Goal: Task Accomplishment & Management: Use online tool/utility

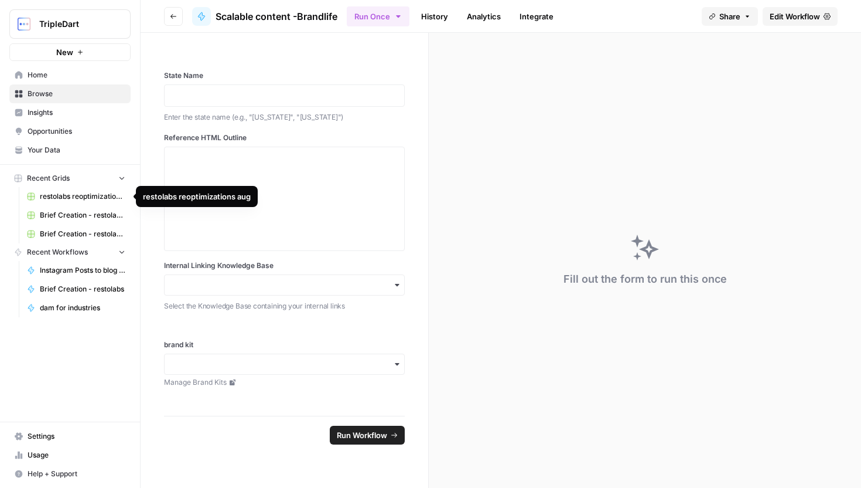
click at [158, 230] on div "State Name Enter the state name (e.g., "[US_STATE]", "[US_STATE]") Reference HT…" at bounding box center [285, 224] width 288 height 383
click at [55, 94] on span "Browse" at bounding box center [77, 93] width 98 height 11
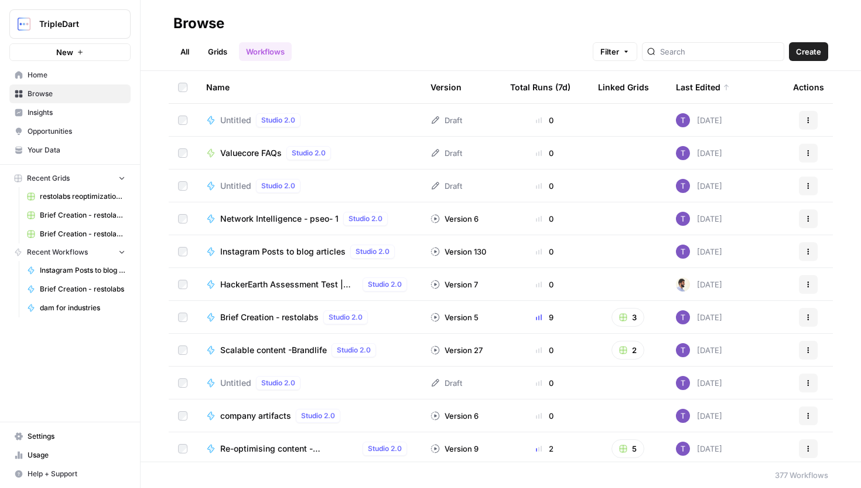
click at [305, 223] on span "Network Intelligence - pseo- 1" at bounding box center [279, 219] width 118 height 12
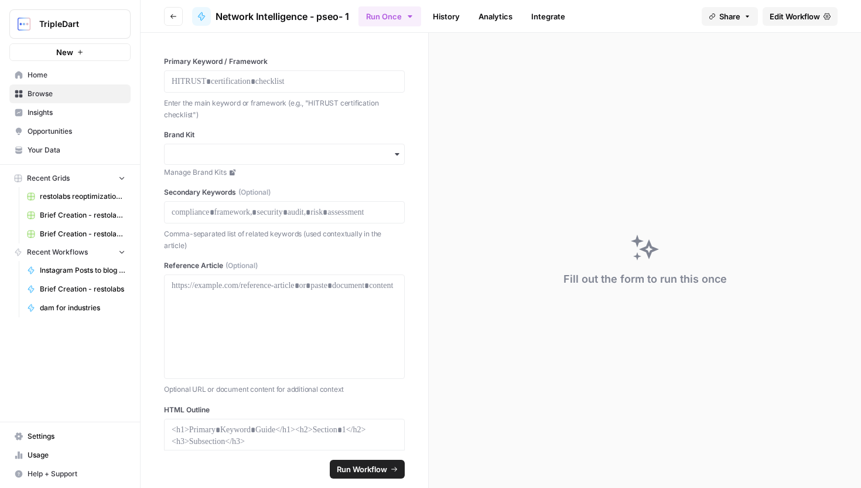
click at [801, 16] on span "Edit Workflow" at bounding box center [795, 17] width 50 height 12
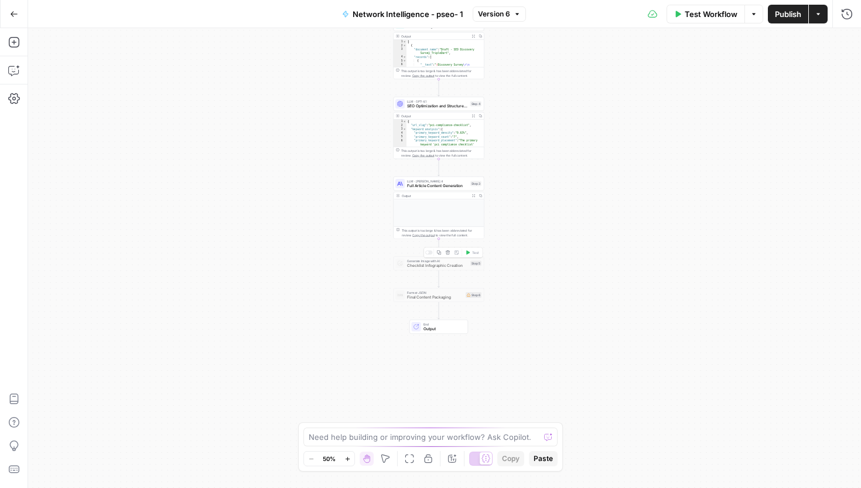
click at [452, 264] on span "Checklist Infographic Creation" at bounding box center [437, 266] width 61 height 6
click at [857, 11] on div "Test Workflow Options Publish Actions Run History" at bounding box center [693, 14] width 335 height 28
click at [850, 12] on icon "button" at bounding box center [848, 14] width 12 height 12
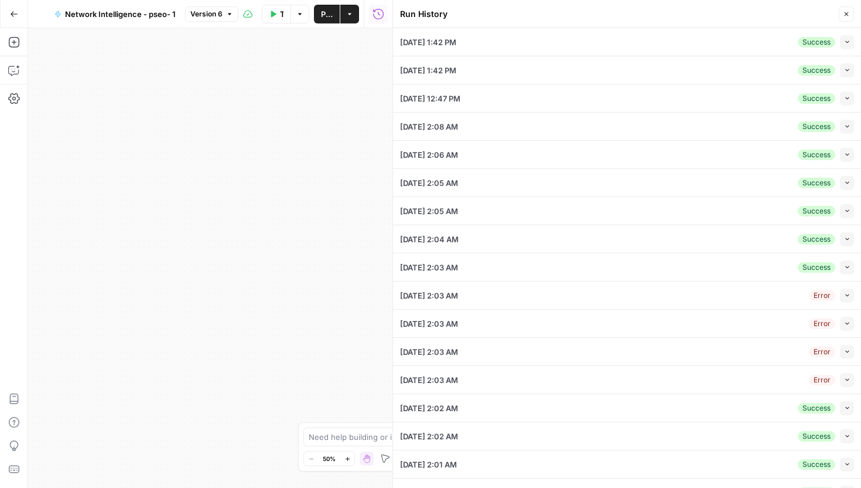
click at [844, 43] on icon "button" at bounding box center [847, 42] width 6 height 6
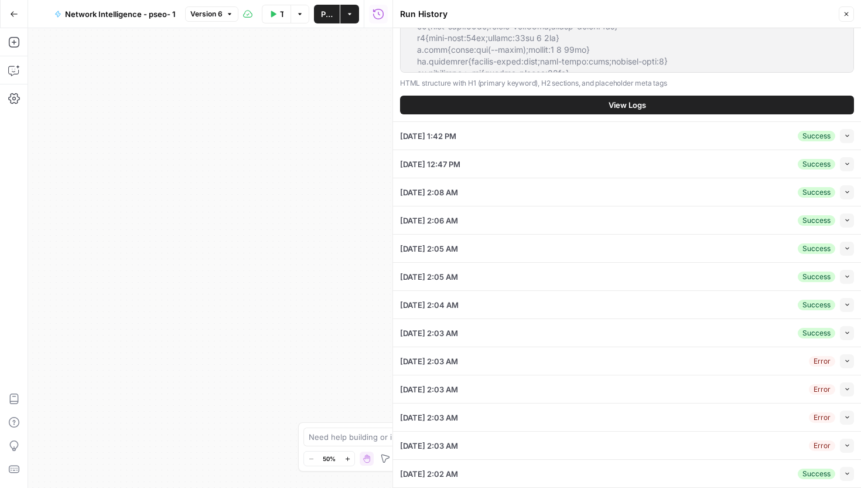
scroll to position [441, 0]
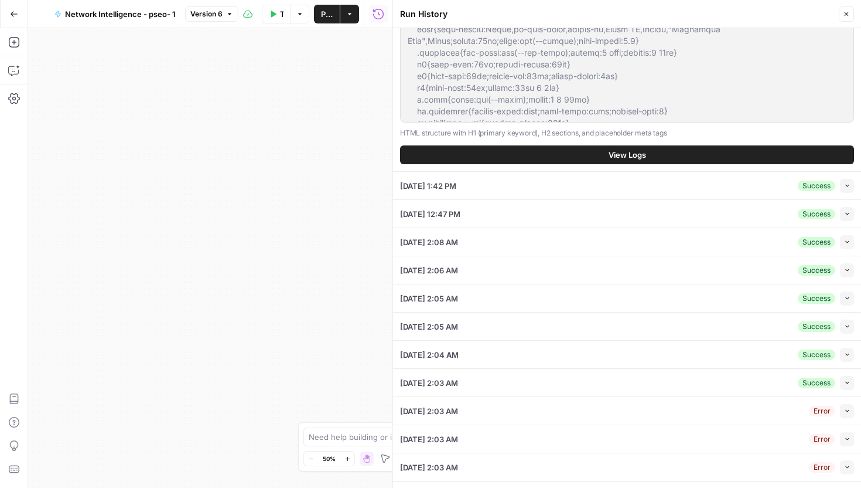
click at [669, 155] on button "View Logs" at bounding box center [627, 154] width 454 height 19
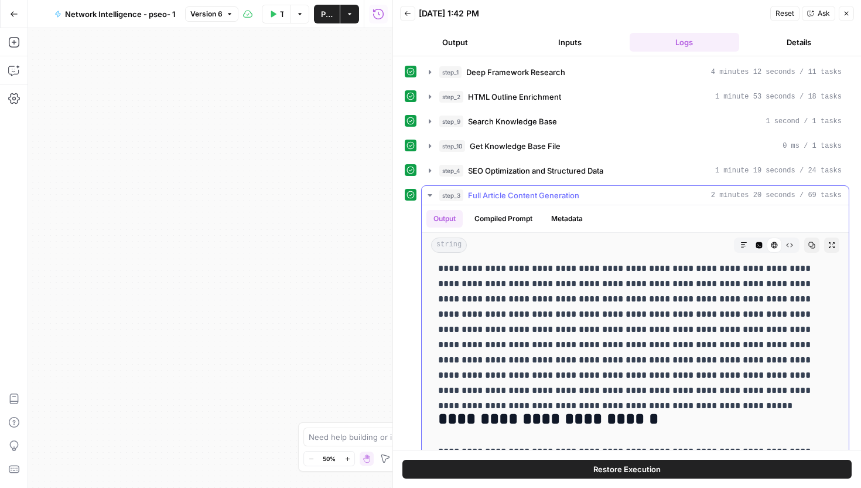
scroll to position [236, 0]
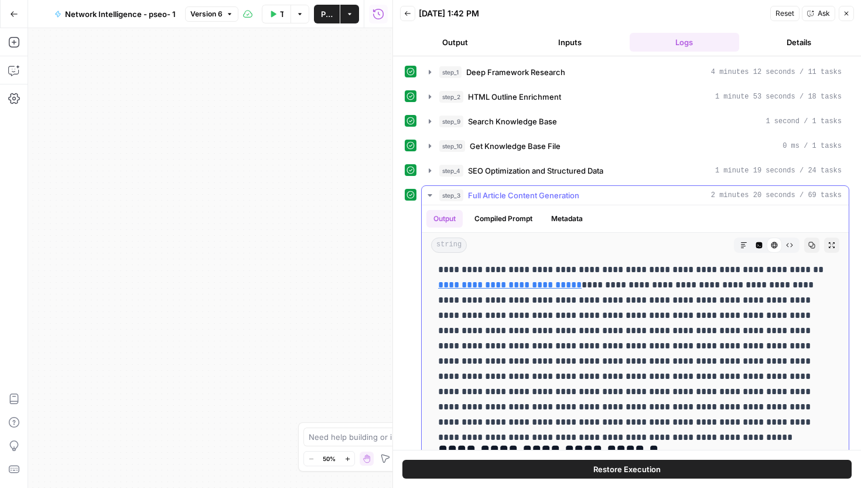
click at [570, 192] on span "Full Article Content Generation" at bounding box center [523, 195] width 111 height 12
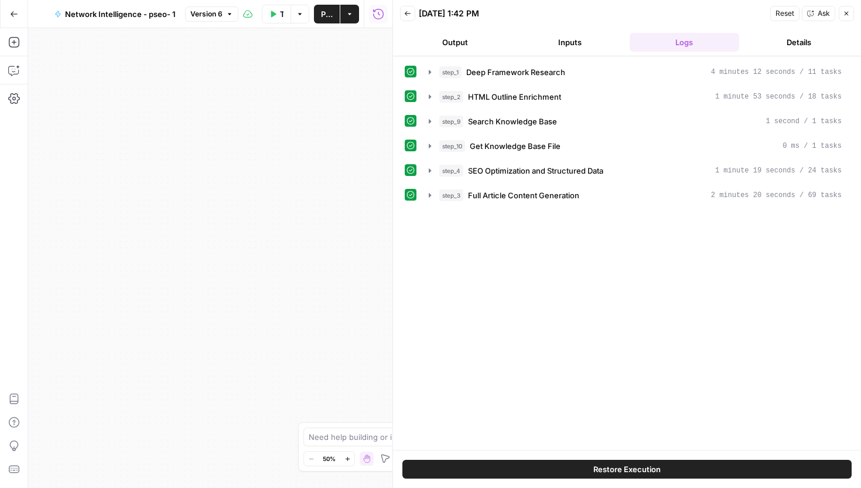
click at [417, 11] on div "Back [DATE] 1:42 PM Reset Ask Close" at bounding box center [627, 14] width 454 height 18
click at [410, 13] on icon "button" at bounding box center [407, 13] width 7 height 7
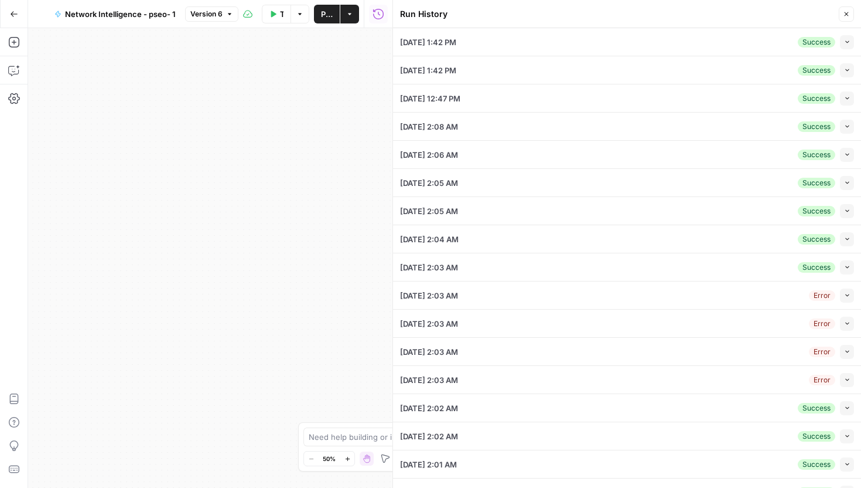
click at [847, 72] on icon "button" at bounding box center [847, 70] width 6 height 6
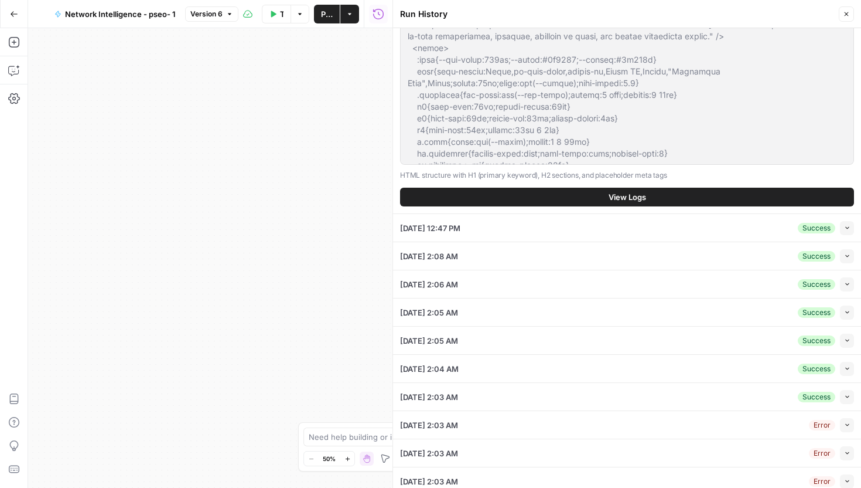
scroll to position [408, 0]
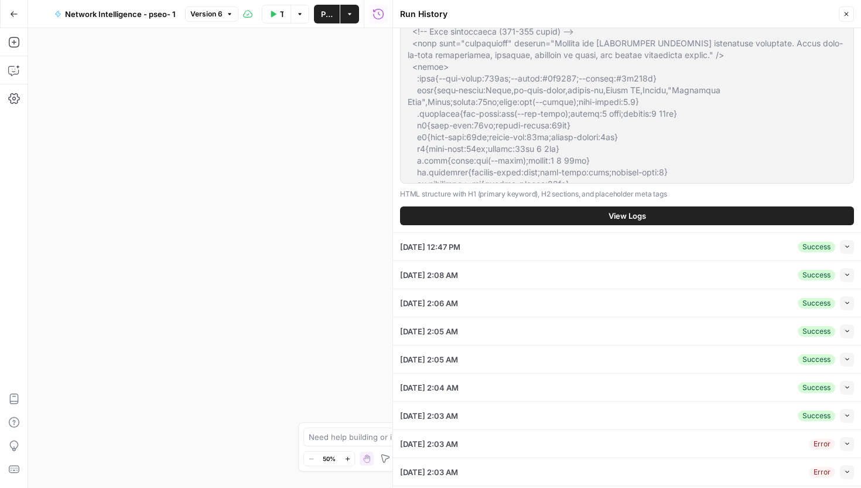
click at [667, 209] on button "View Logs" at bounding box center [627, 215] width 454 height 19
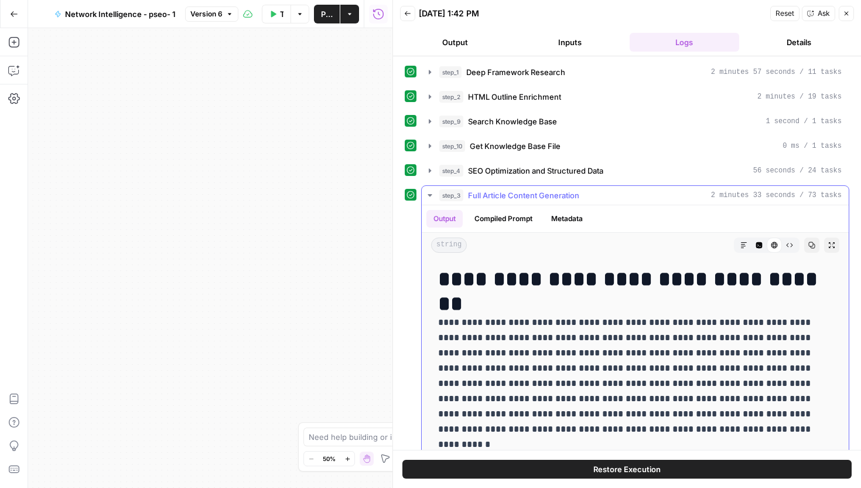
click at [494, 187] on button "step_3 Full Article Content Generation 2 minutes 33 seconds / 73 tasks" at bounding box center [635, 195] width 427 height 19
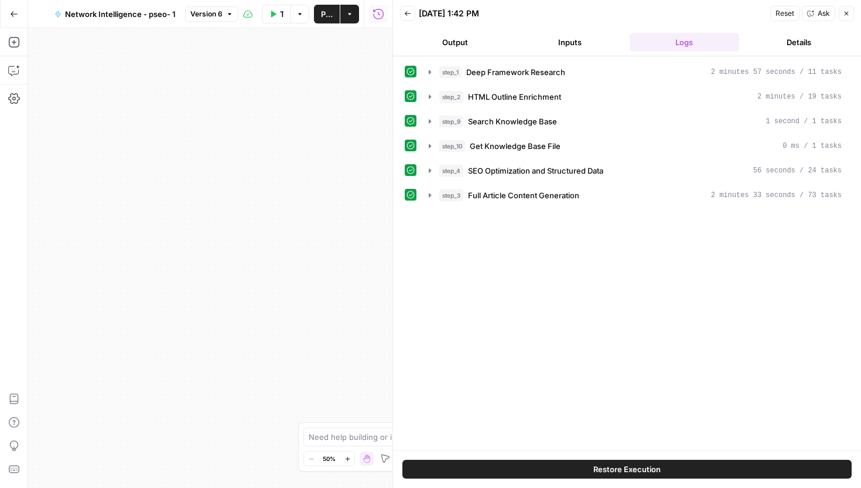
click at [406, 18] on button "Back" at bounding box center [407, 13] width 15 height 15
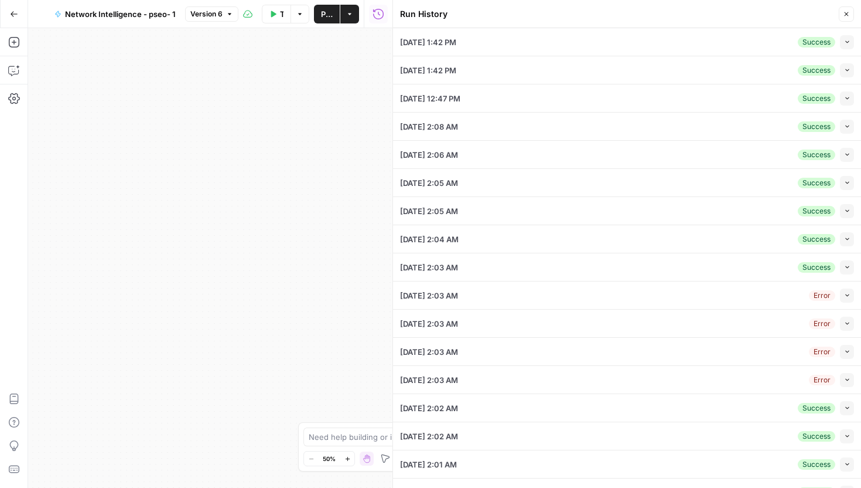
click at [850, 96] on icon "button" at bounding box center [847, 98] width 6 height 6
type input "pci compliance checklist"
type input "Network Intelligence"
type input "pci dss compliance checklist, what is pci compliance checklist pci-dss complian…"
type textarea "[URL][DOMAIN_NAME]"
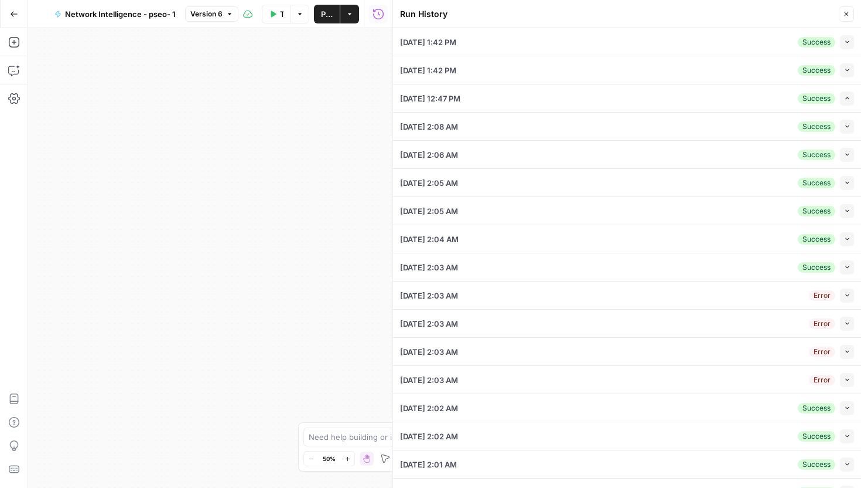
type textarea "<!doctype html> <html lang="en"> <head> <meta charset="utf-8" /> <meta name="vi…"
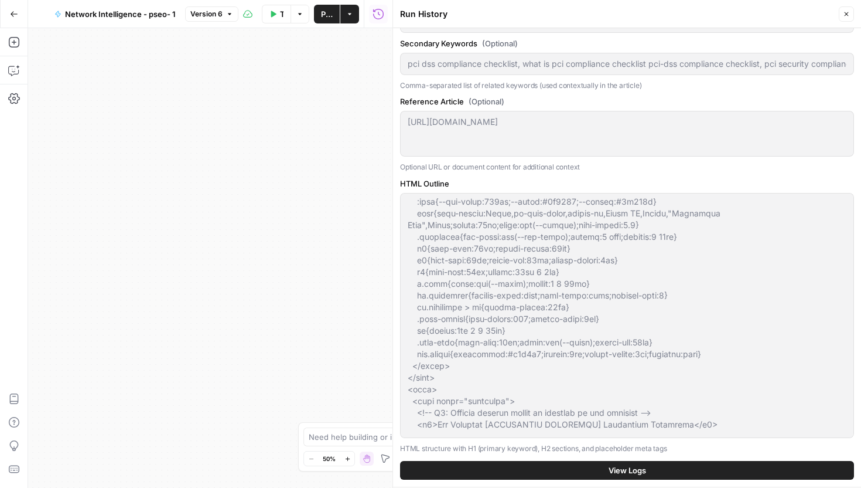
scroll to position [158, 0]
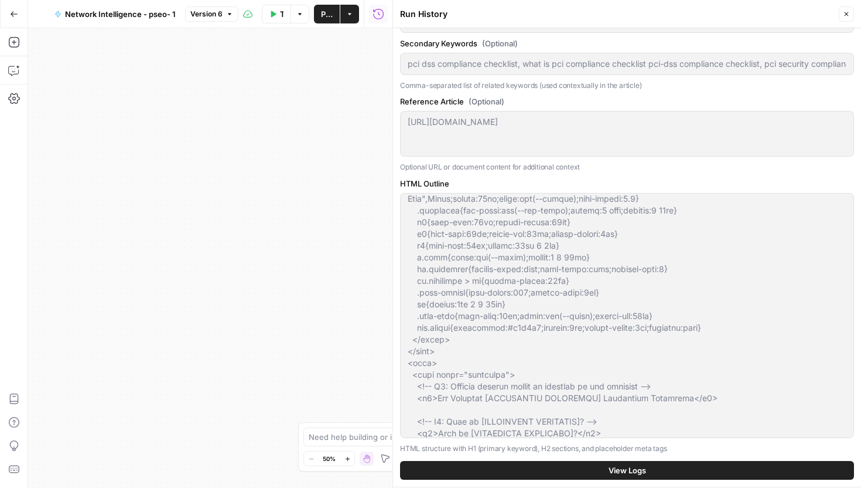
click at [636, 469] on span "View Logs" at bounding box center [628, 470] width 38 height 12
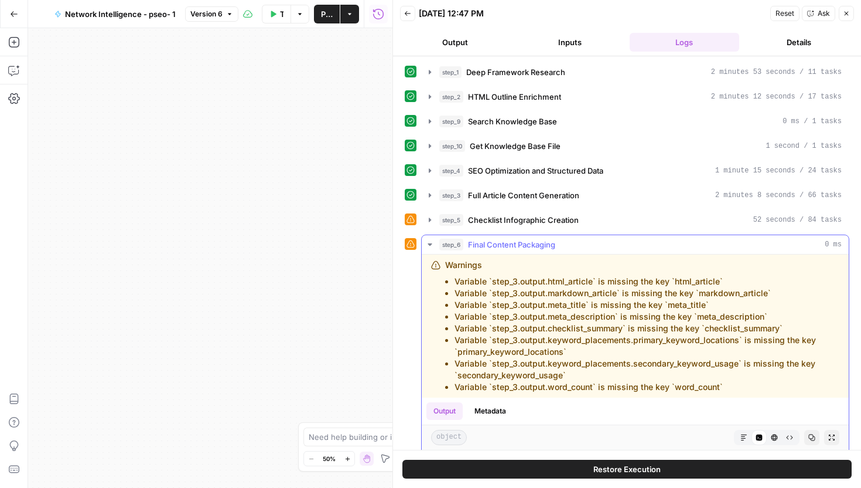
click at [523, 248] on span "Final Content Packaging" at bounding box center [511, 245] width 87 height 12
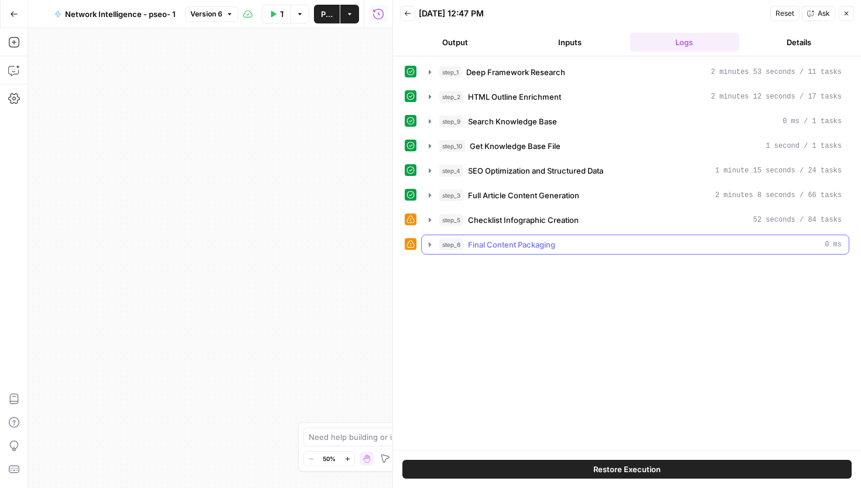
click at [523, 248] on span "Final Content Packaging" at bounding box center [511, 245] width 87 height 12
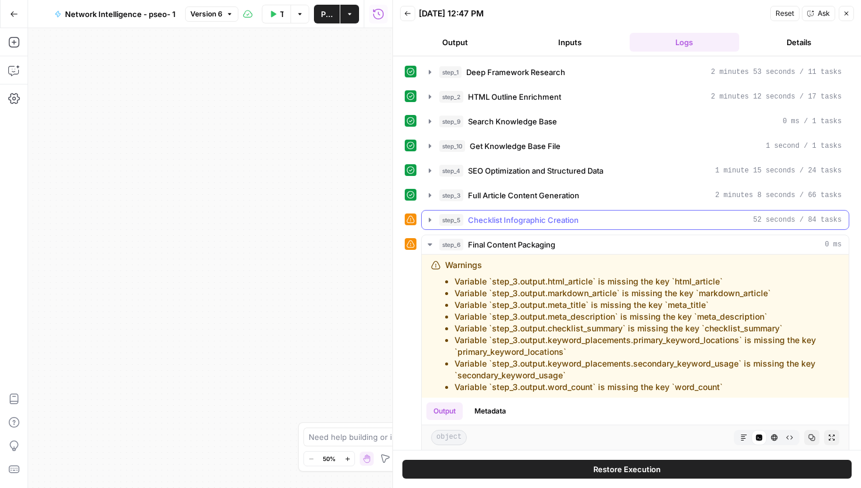
click at [509, 225] on span "Checklist Infographic Creation" at bounding box center [523, 220] width 111 height 12
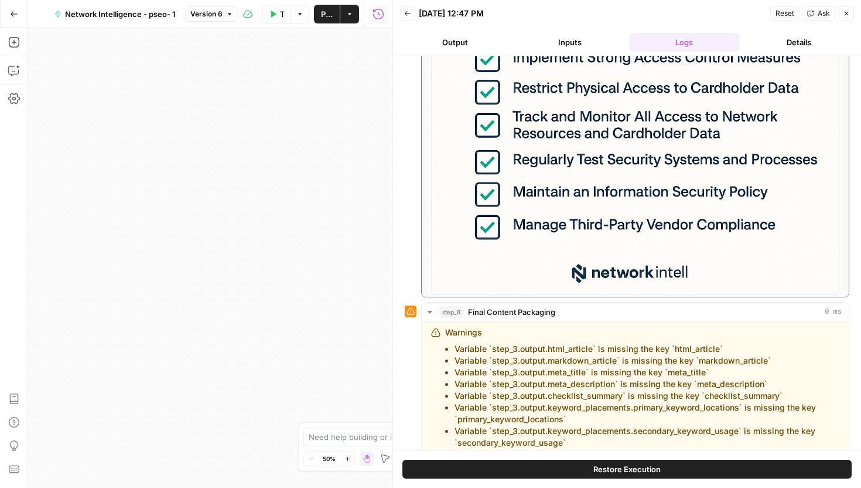
scroll to position [380, 0]
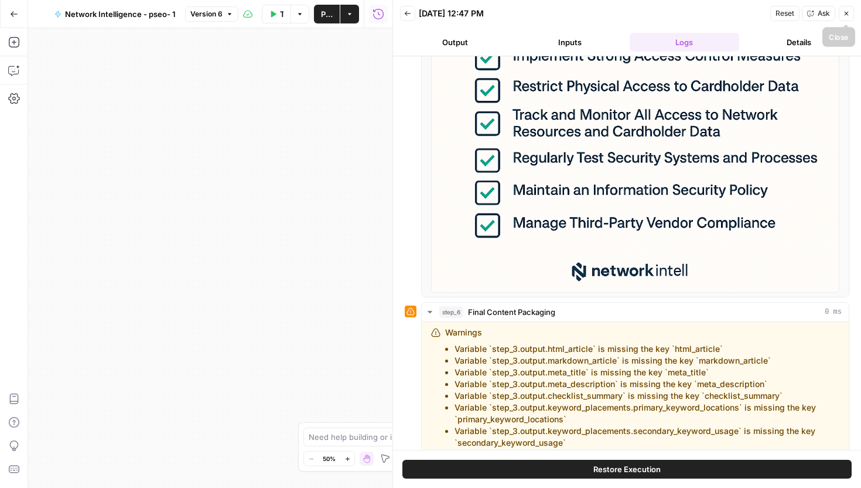
click at [851, 17] on button "Close" at bounding box center [846, 13] width 15 height 15
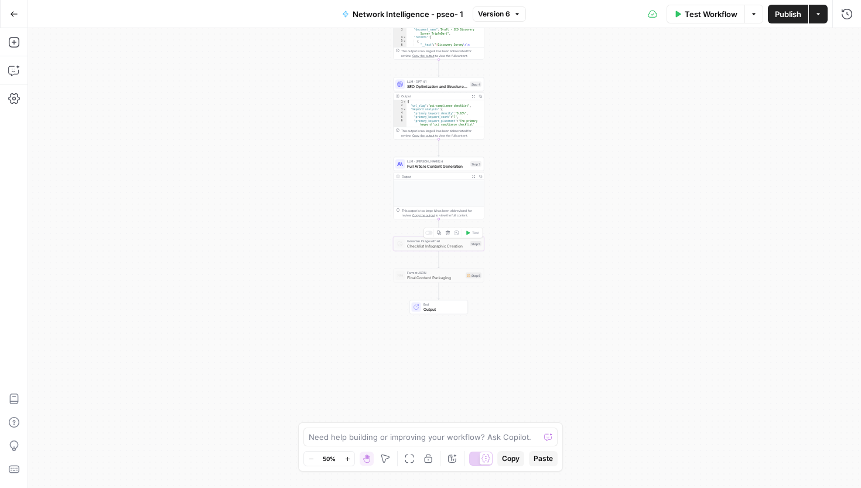
click at [447, 274] on span "Final Content Packaging" at bounding box center [435, 277] width 56 height 6
click at [443, 239] on span "Generate Image with AI" at bounding box center [437, 241] width 61 height 5
click at [430, 232] on div at bounding box center [429, 233] width 8 height 4
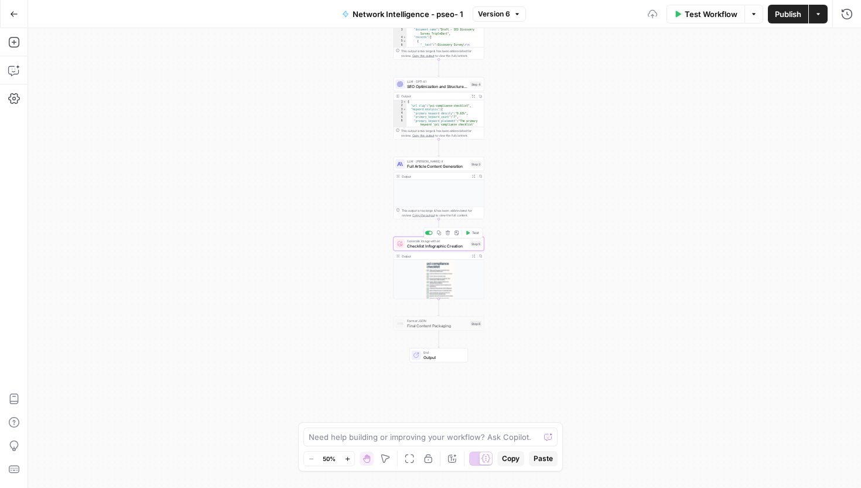
click at [430, 243] on span "Checklist Infographic Creation" at bounding box center [437, 246] width 61 height 6
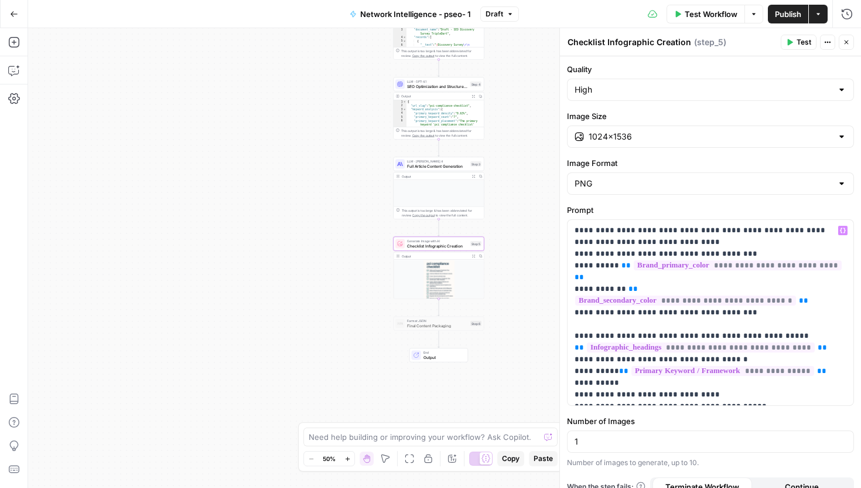
scroll to position [109, 0]
